Goal: Task Accomplishment & Management: Manage account settings

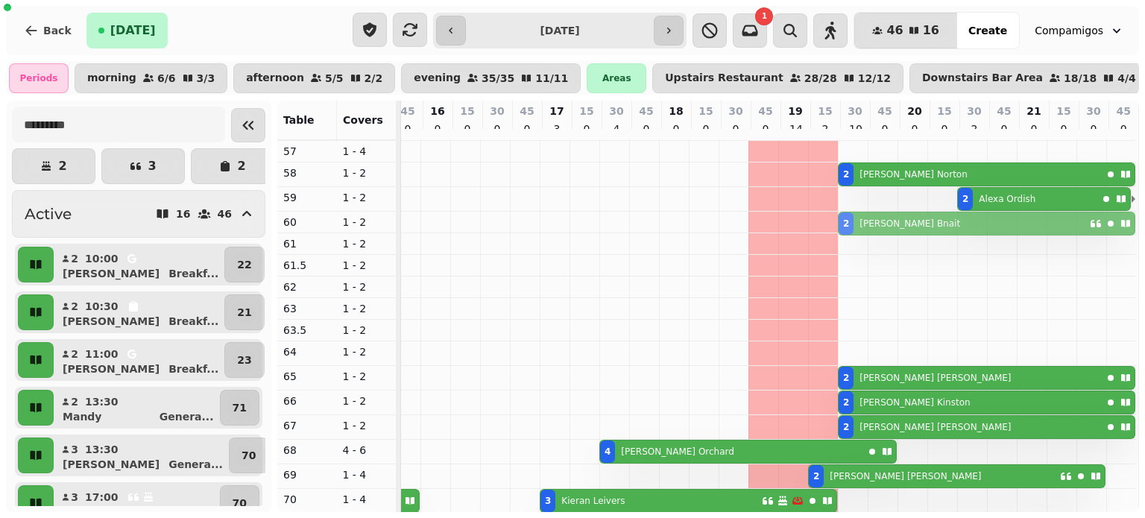
drag, startPoint x: 845, startPoint y: 353, endPoint x: 850, endPoint y: 226, distance: 126.8
click at [850, 226] on tbody "2 [PERSON_NAME] 2 [PERSON_NAME] 2 [PERSON_NAME] 2 [PERSON_NAME] 2 [PERSON_NAME]…" at bounding box center [420, 399] width 1431 height 986
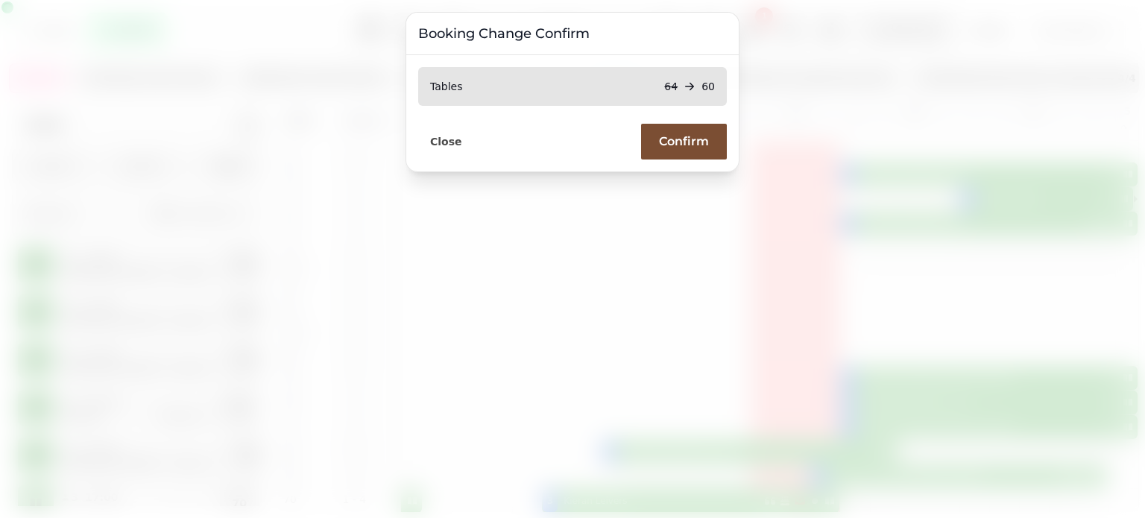
click at [647, 143] on button "Confirm" at bounding box center [684, 142] width 86 height 36
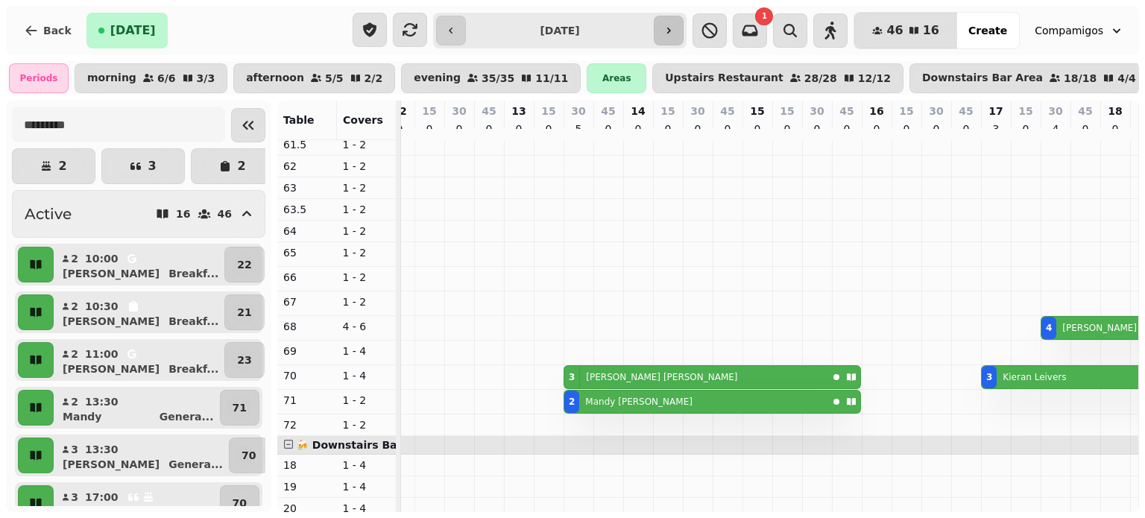
click at [683, 38] on button "button" at bounding box center [669, 31] width 30 height 30
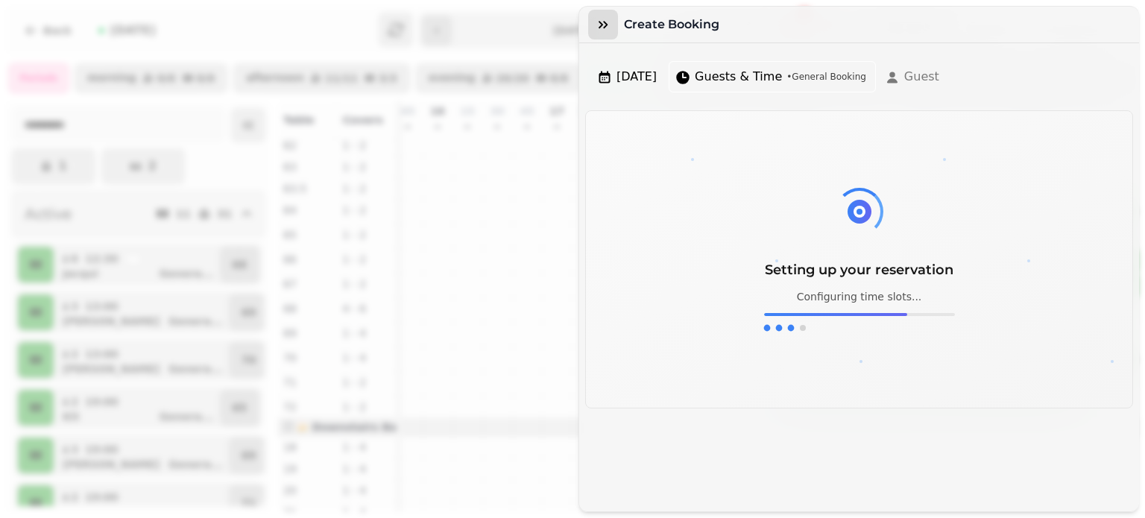
click at [605, 24] on icon "button" at bounding box center [603, 24] width 9 height 7
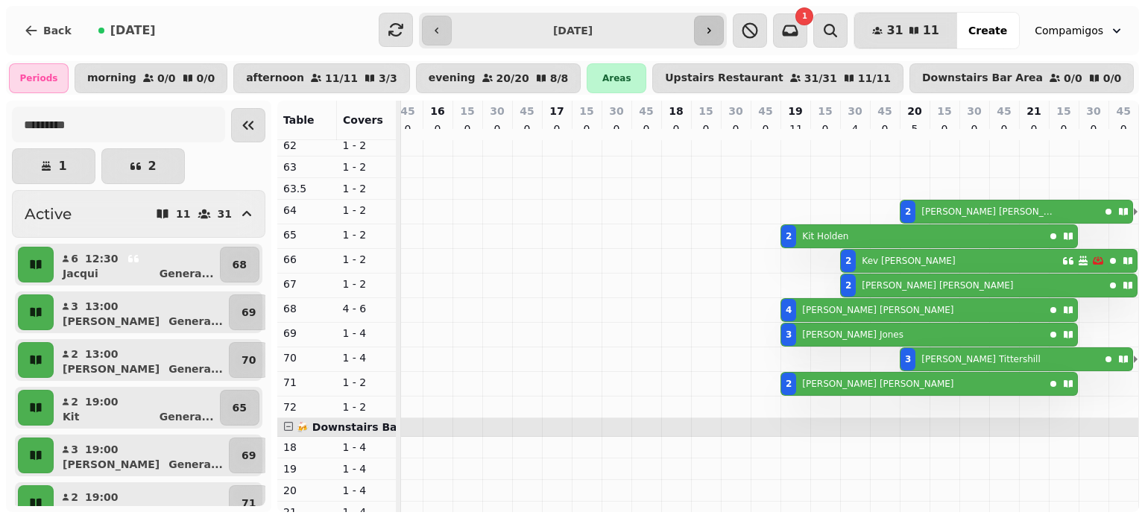
click at [715, 25] on icon "button" at bounding box center [709, 31] width 12 height 12
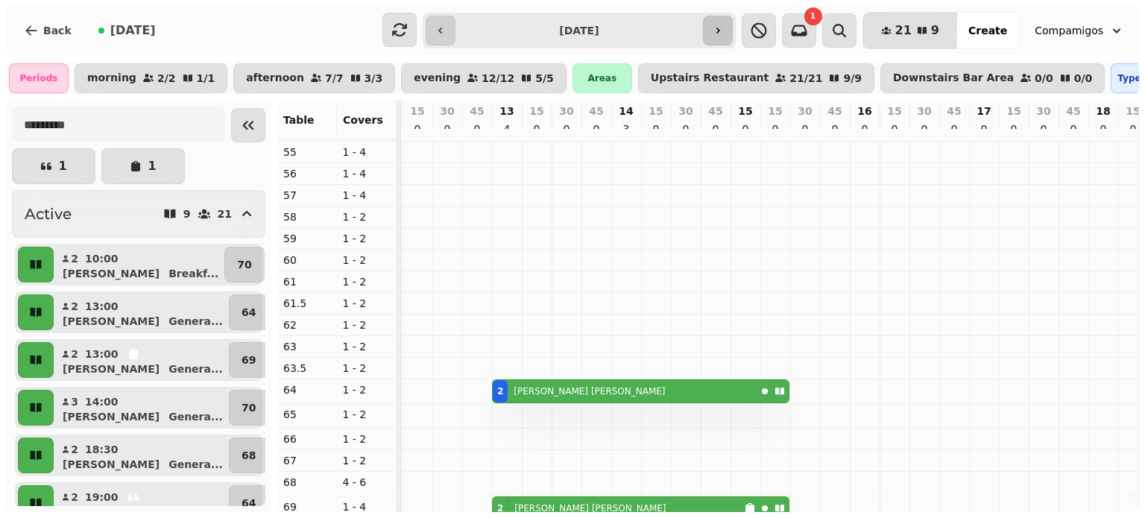
click at [733, 37] on button "button" at bounding box center [718, 31] width 30 height 30
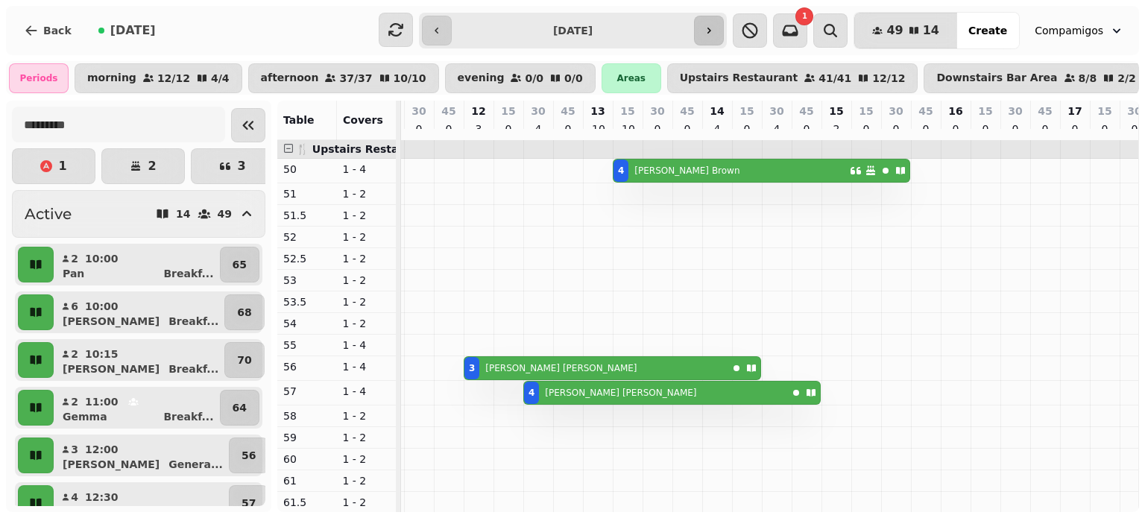
click at [715, 27] on icon "button" at bounding box center [709, 31] width 12 height 12
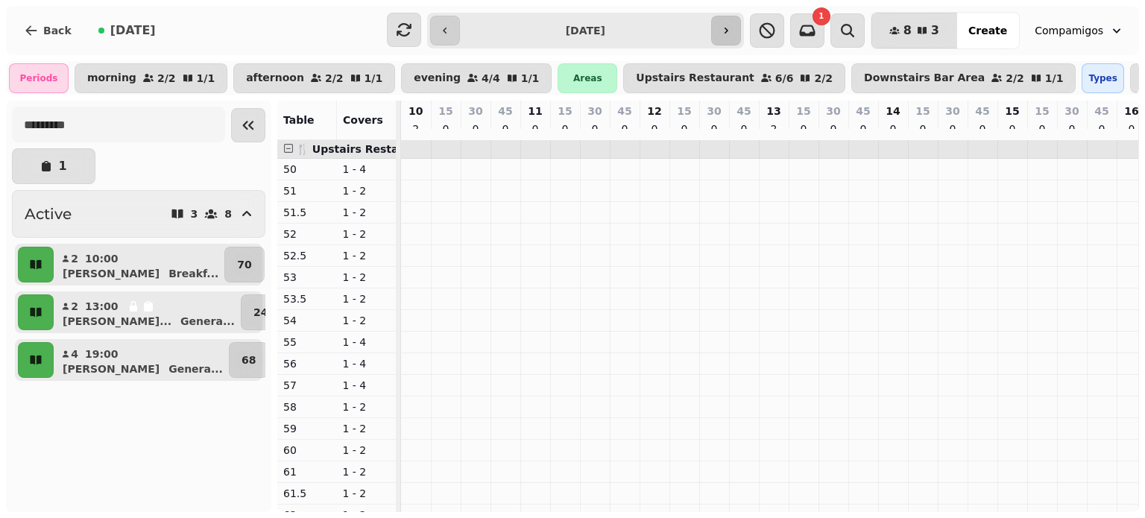
click at [732, 28] on icon "button" at bounding box center [726, 31] width 12 height 12
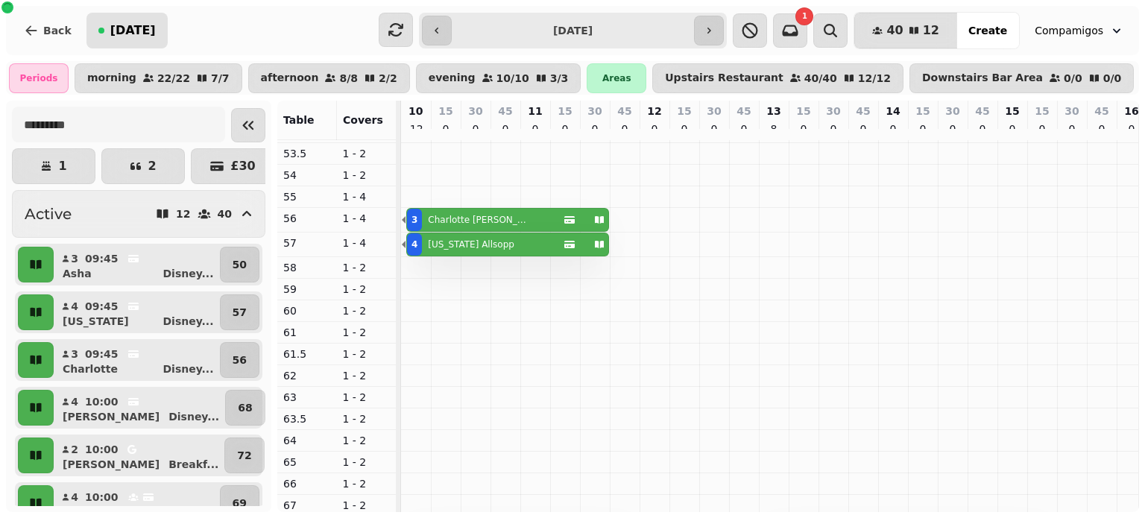
click at [102, 31] on div "[DATE]" at bounding box center [126, 31] width 57 height 12
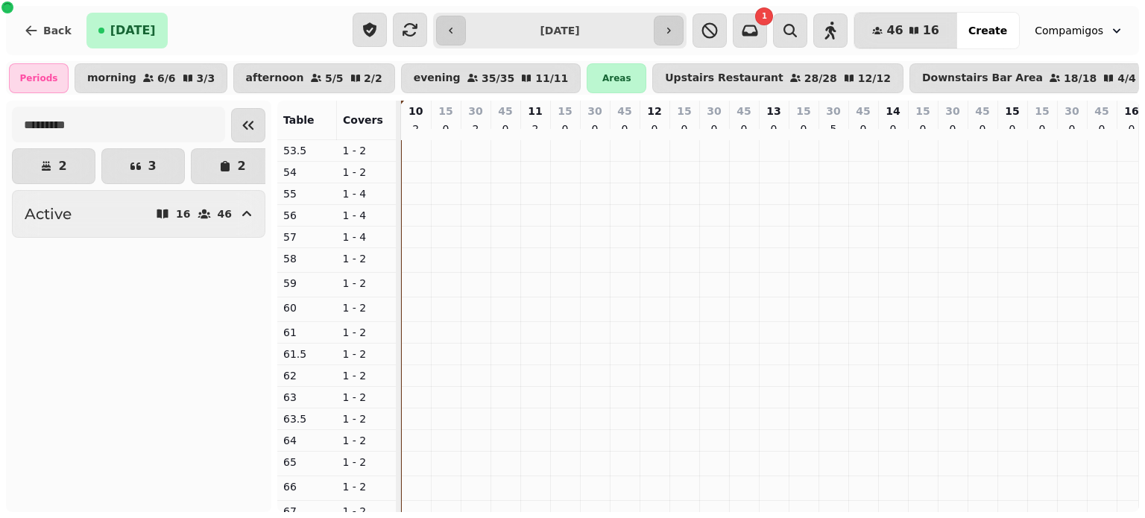
type input "**********"
